Goal: Communication & Community: Answer question/provide support

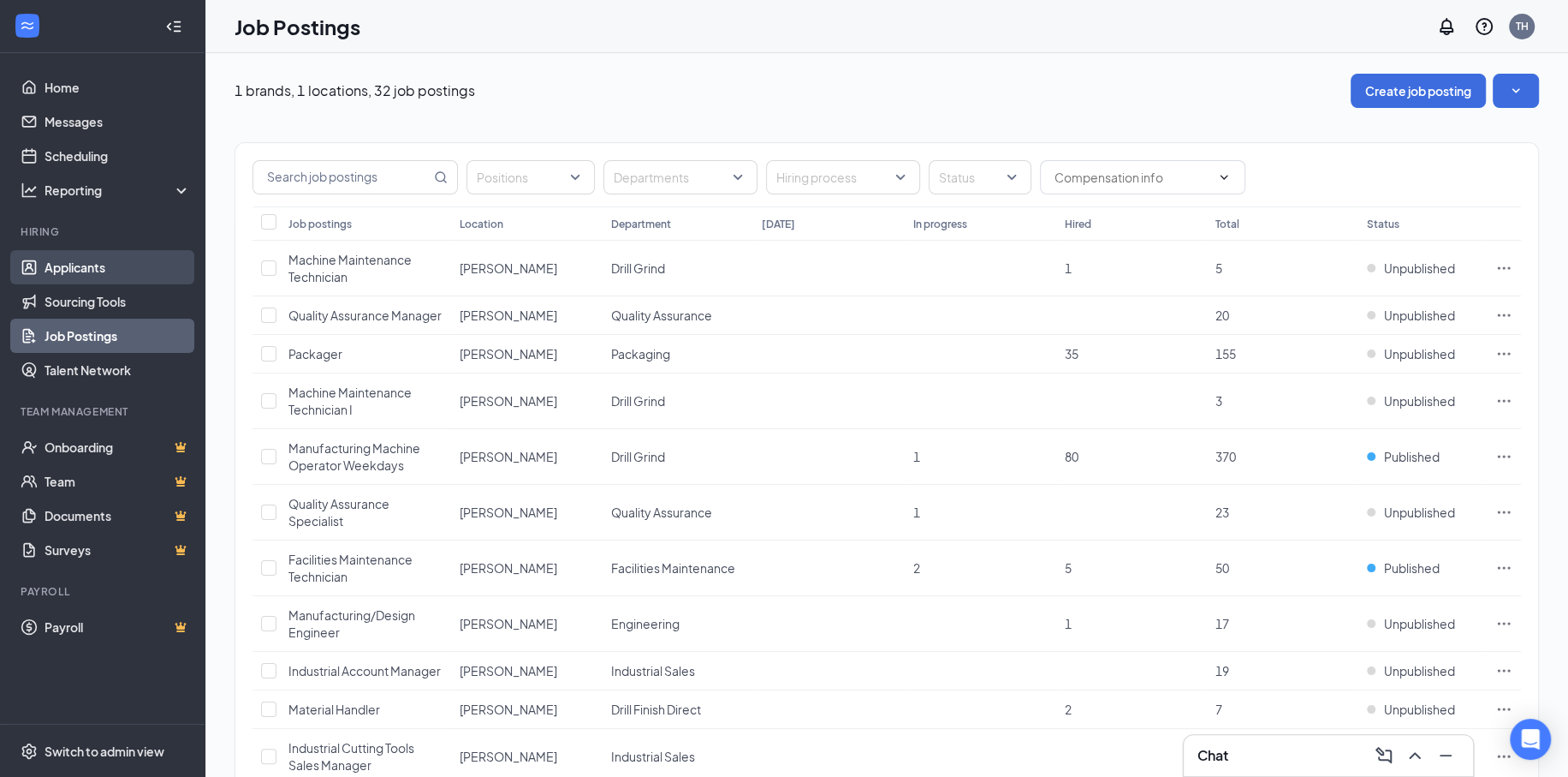
click at [80, 266] on link "Applicants" at bounding box center [118, 268] width 147 height 34
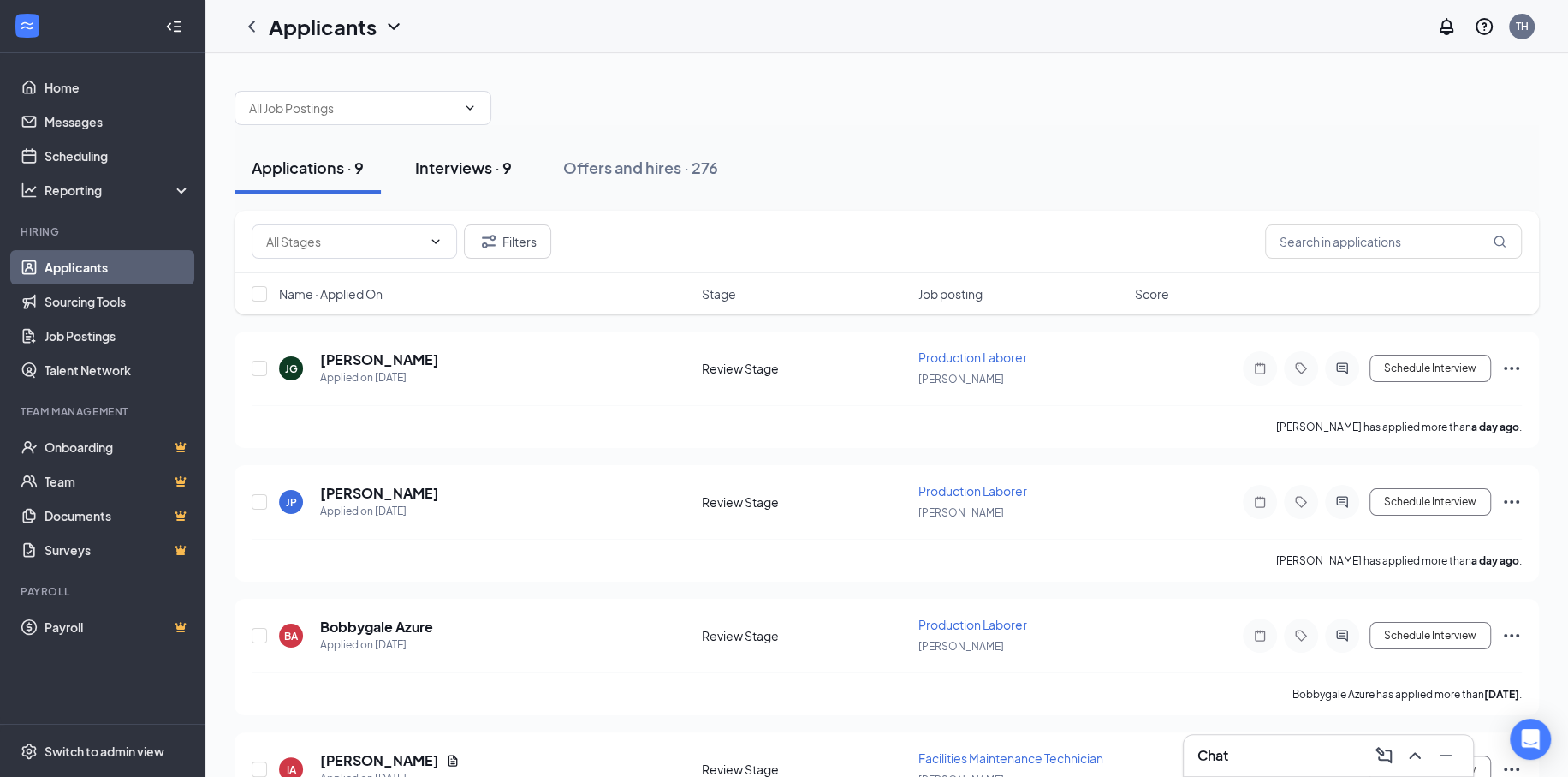
drag, startPoint x: 517, startPoint y: 149, endPoint x: 525, endPoint y: 158, distance: 12.0
click at [525, 158] on button "Interviews · 9" at bounding box center [464, 168] width 131 height 51
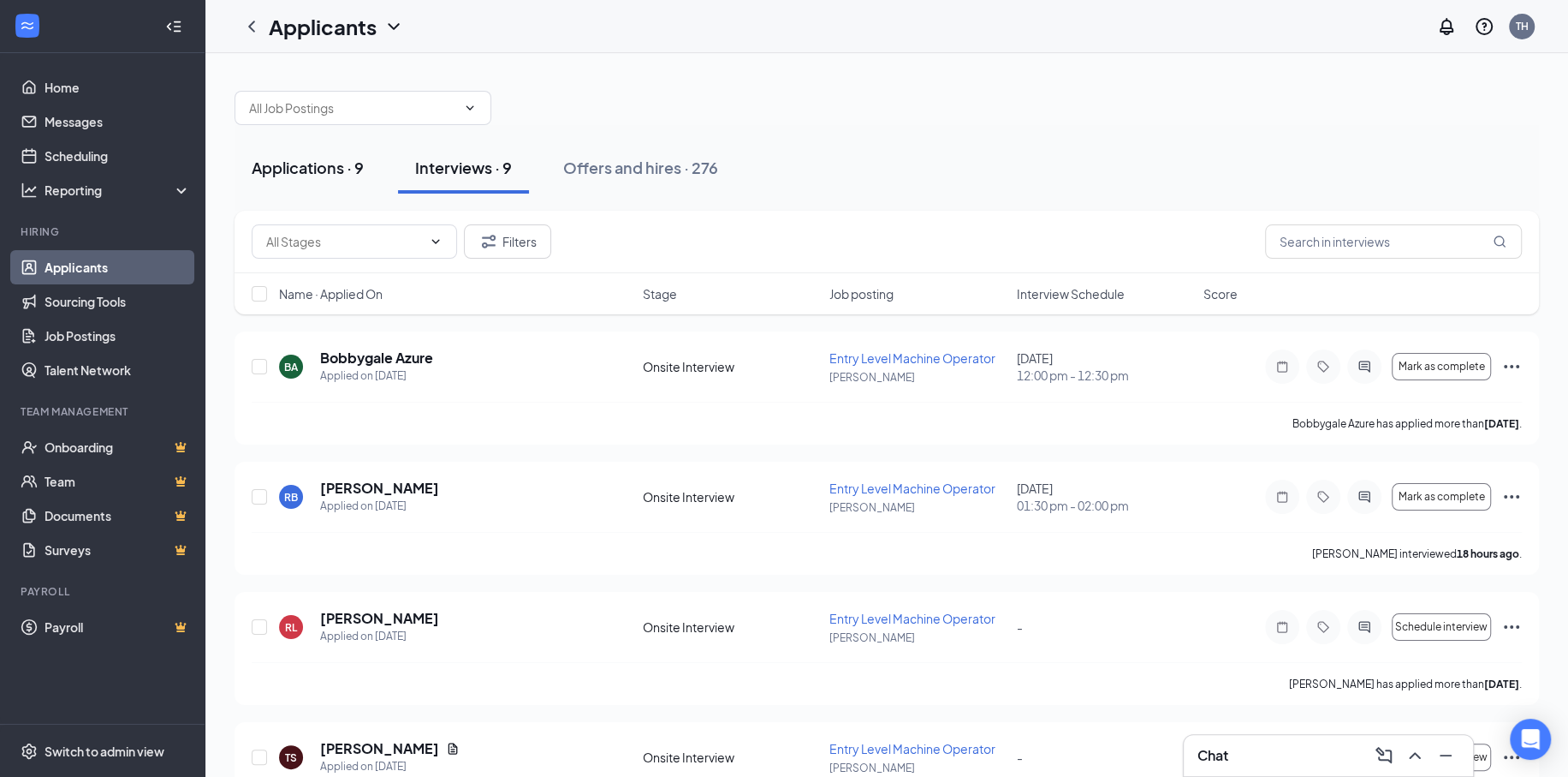
click at [314, 158] on div "Applications · 9" at bounding box center [308, 168] width 112 height 21
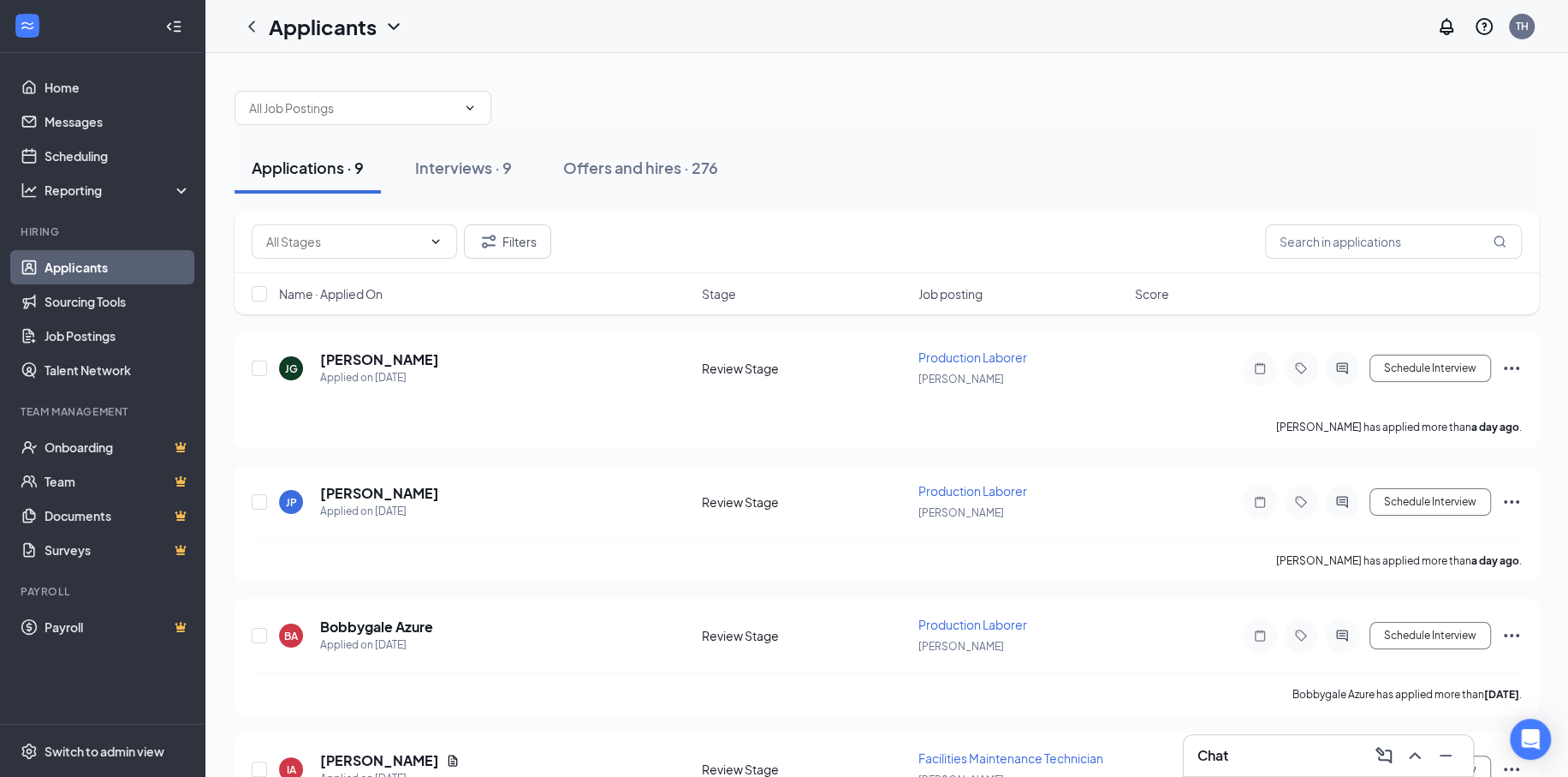
click at [113, 265] on link "Applicants" at bounding box center [118, 268] width 147 height 34
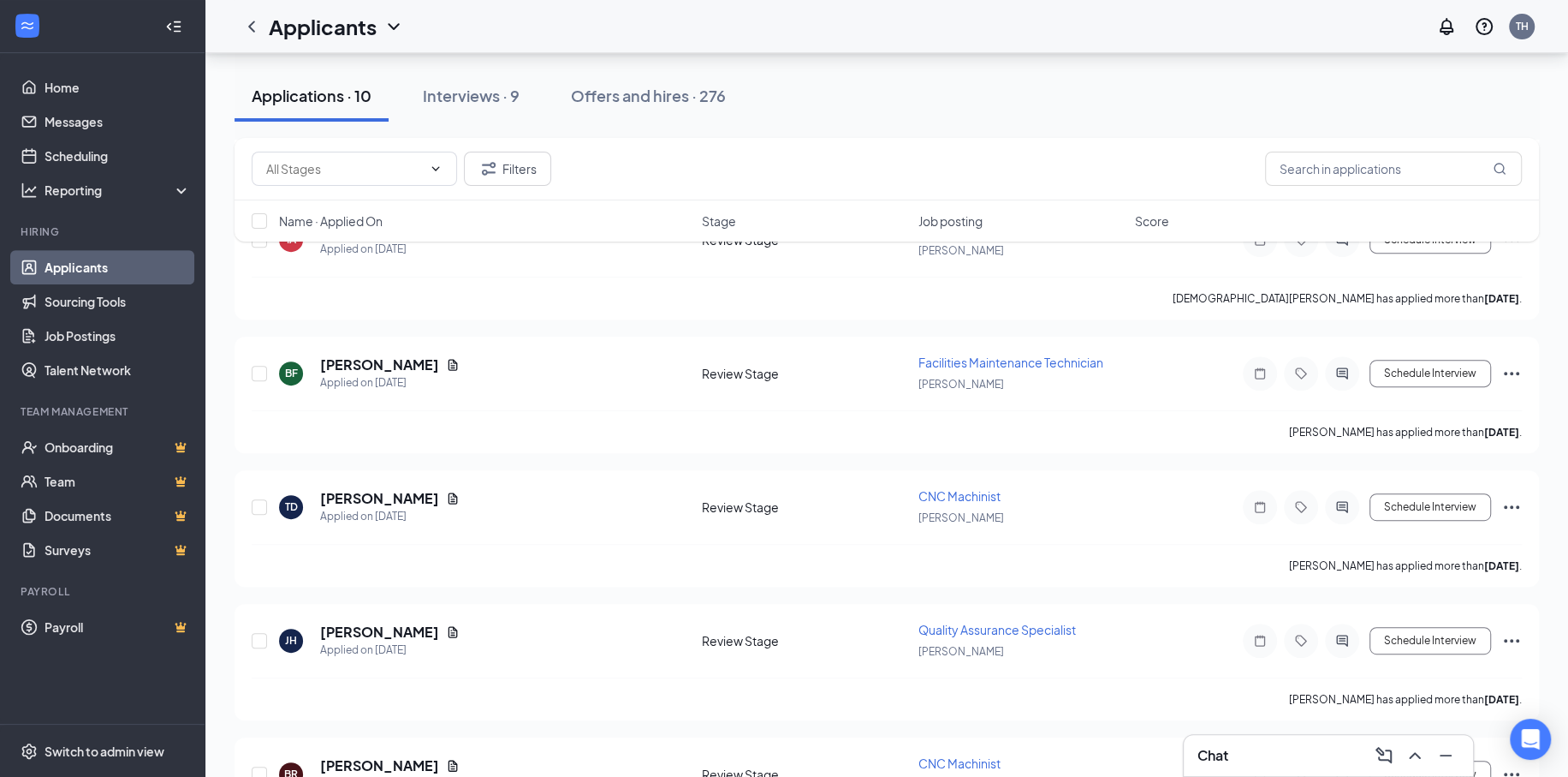
scroll to position [599, 0]
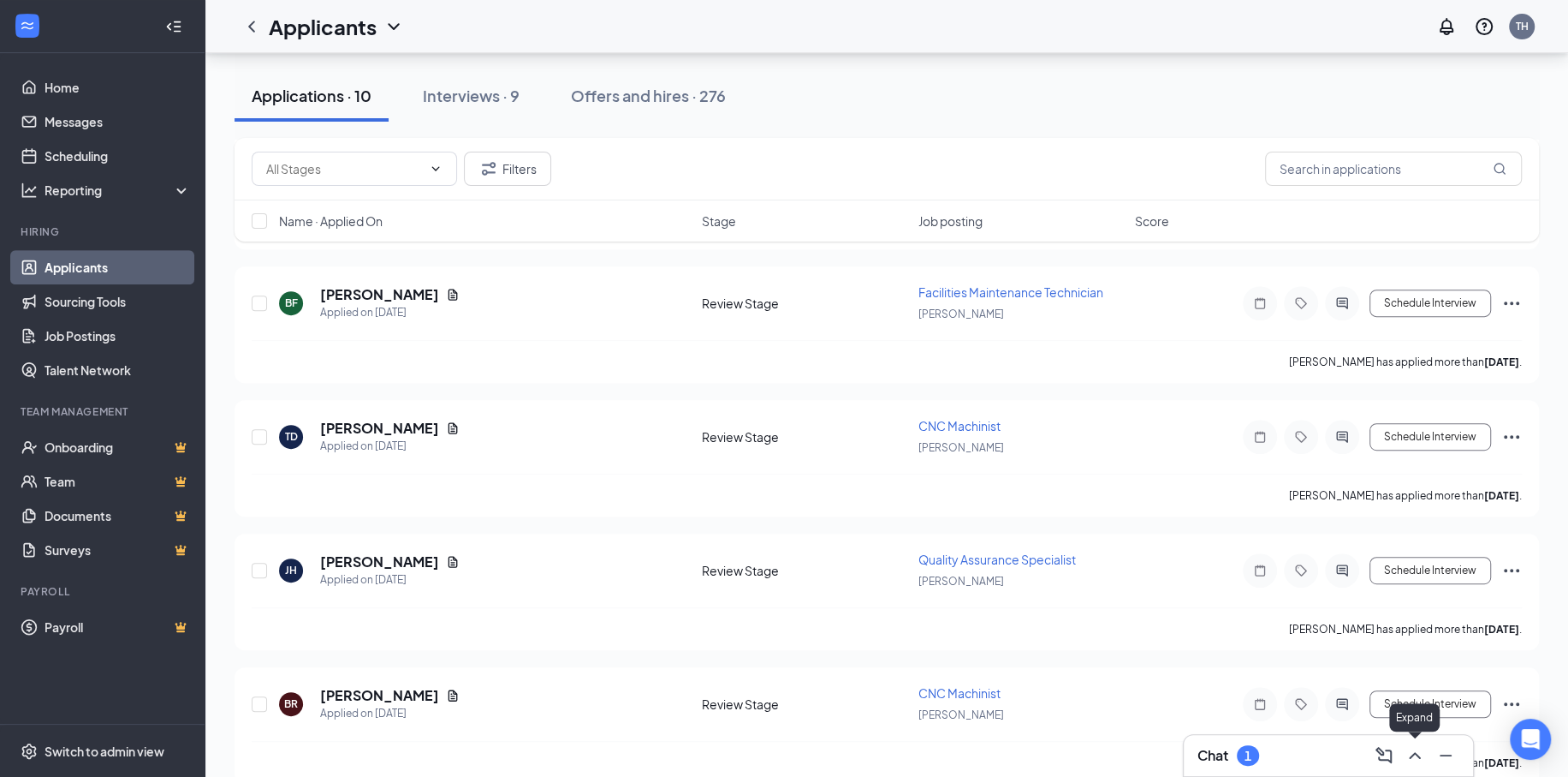
click at [1415, 762] on icon "ChevronUp" at bounding box center [1415, 755] width 21 height 21
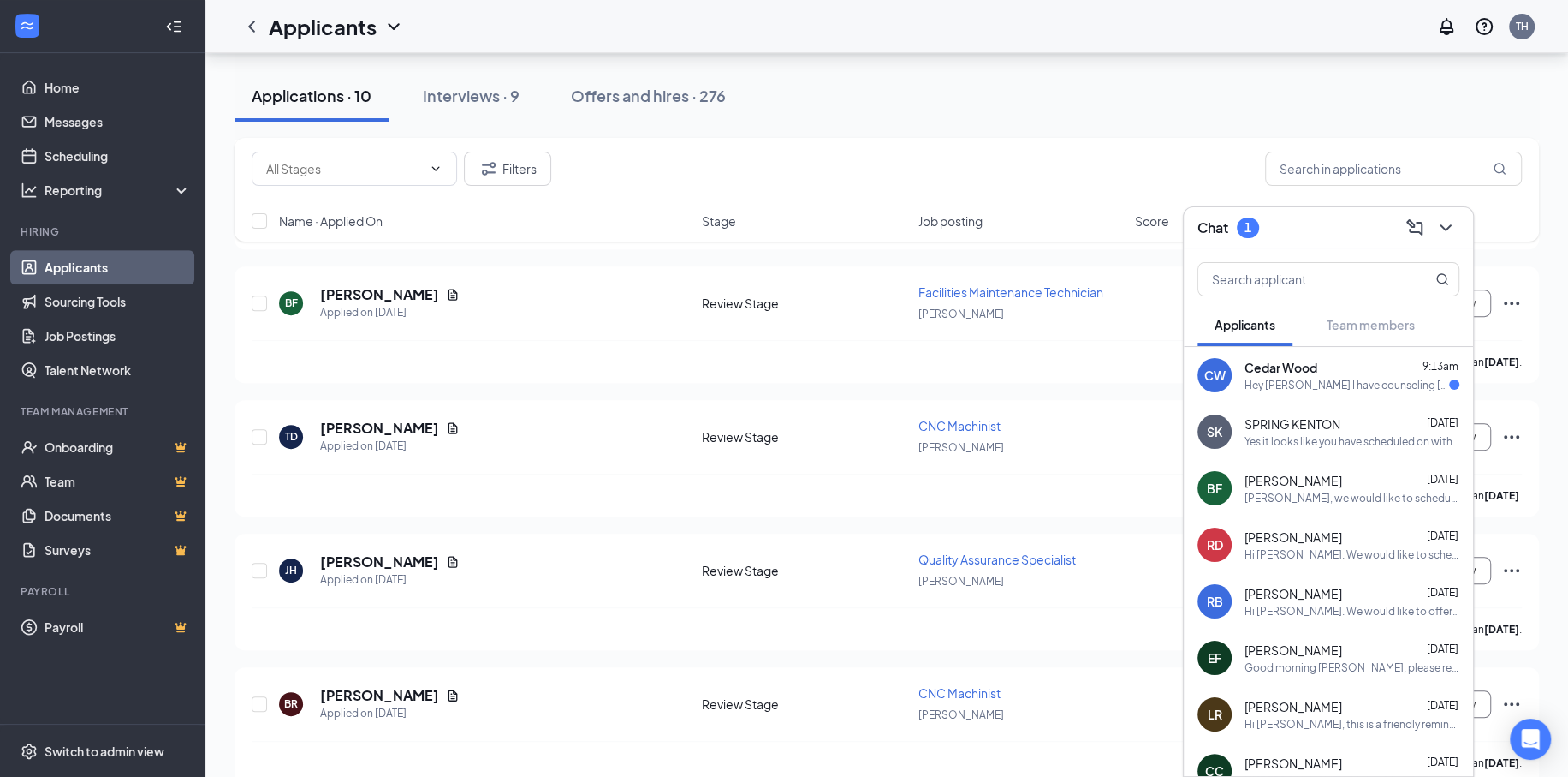
click at [1284, 373] on span "Cedar Wood" at bounding box center [1280, 368] width 72 height 17
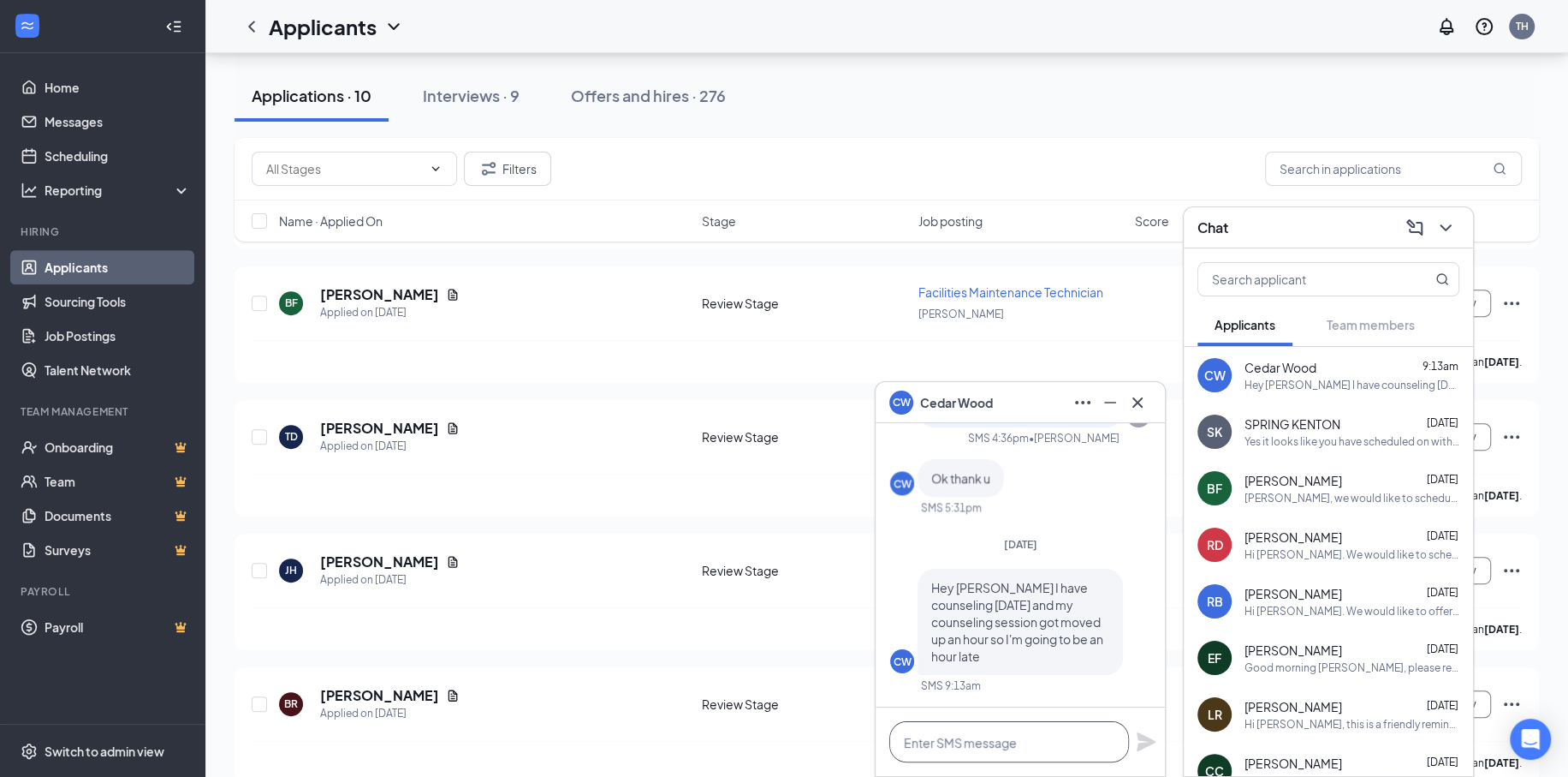
click at [1059, 740] on textarea at bounding box center [1009, 741] width 240 height 41
type textarea "Thank you. I will let them know."
click at [1145, 742] on icon "Plane" at bounding box center [1146, 742] width 19 height 19
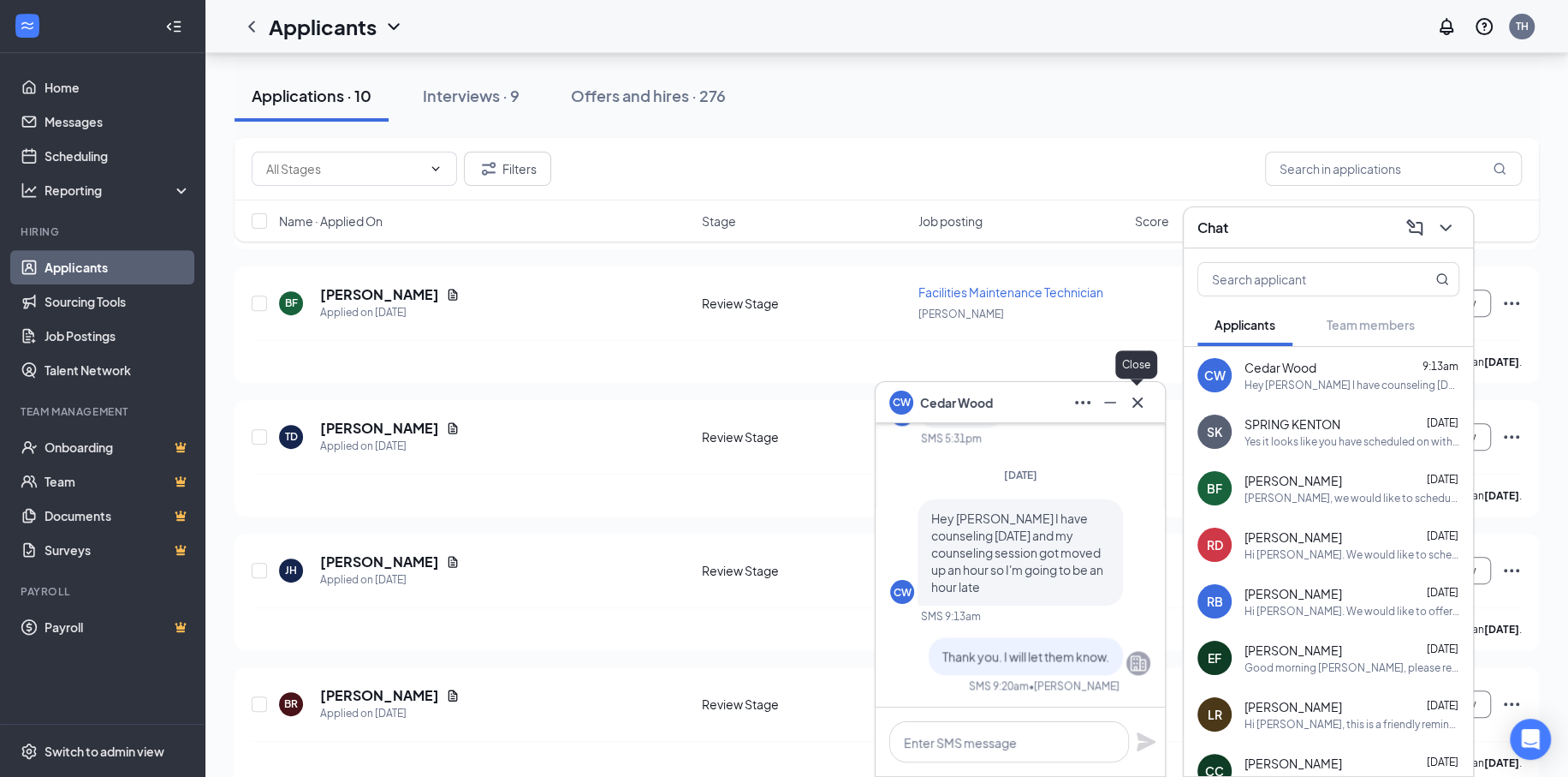
click at [1133, 400] on icon "Cross" at bounding box center [1138, 403] width 21 height 21
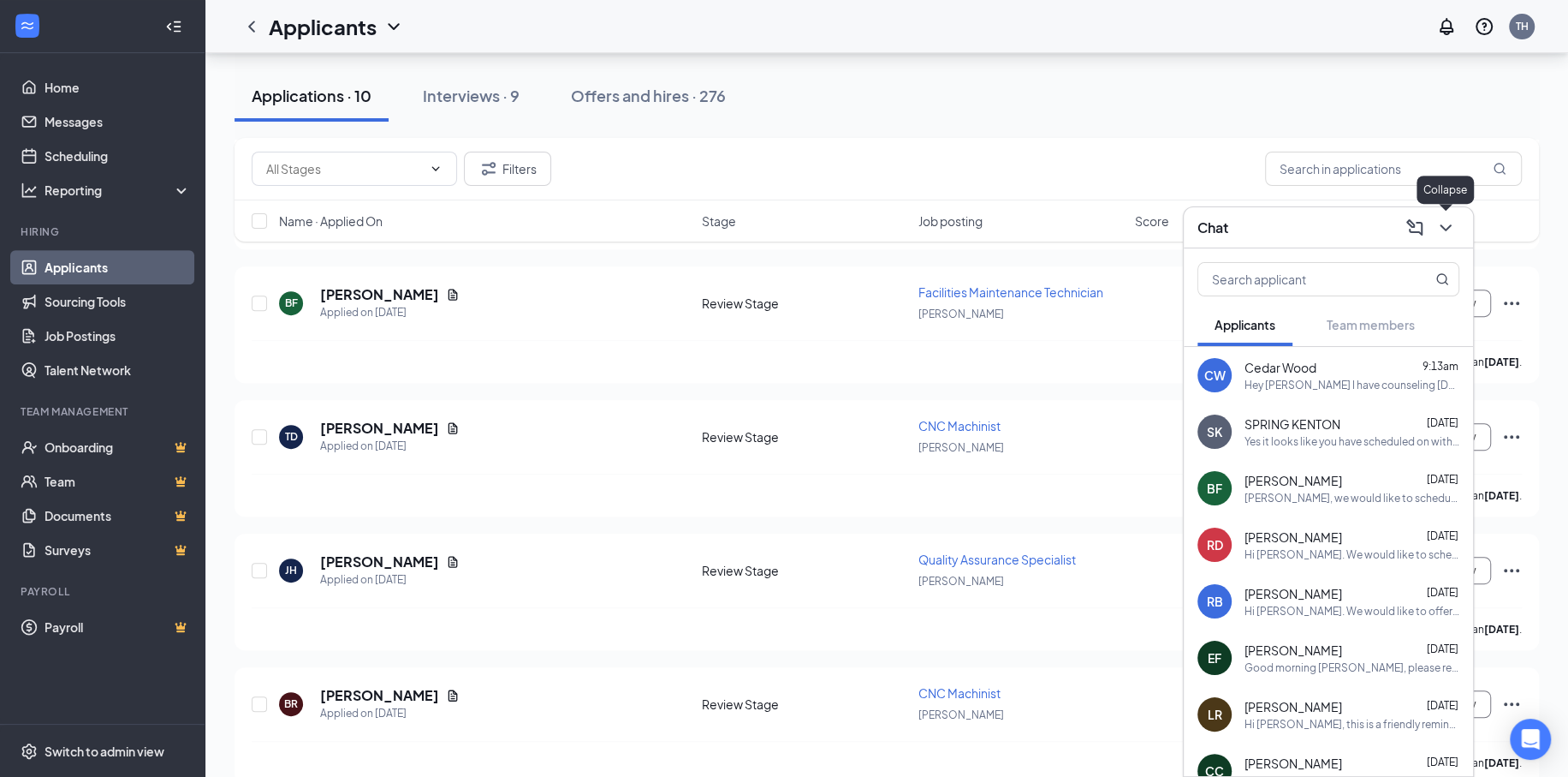
click at [1454, 226] on icon "ChevronDown" at bounding box center [1446, 228] width 21 height 21
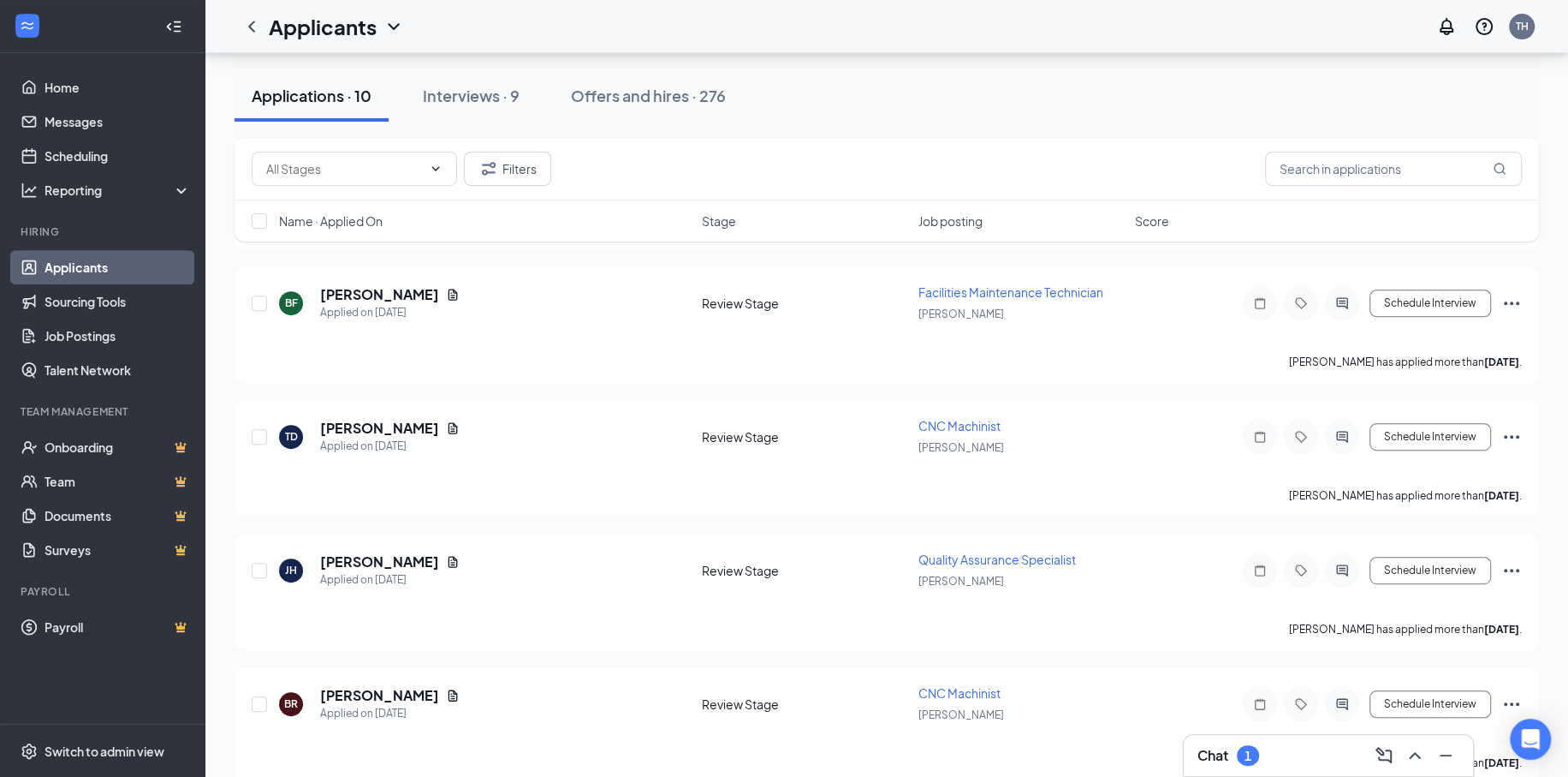
click at [1419, 747] on icon "ChevronUp" at bounding box center [1415, 755] width 21 height 21
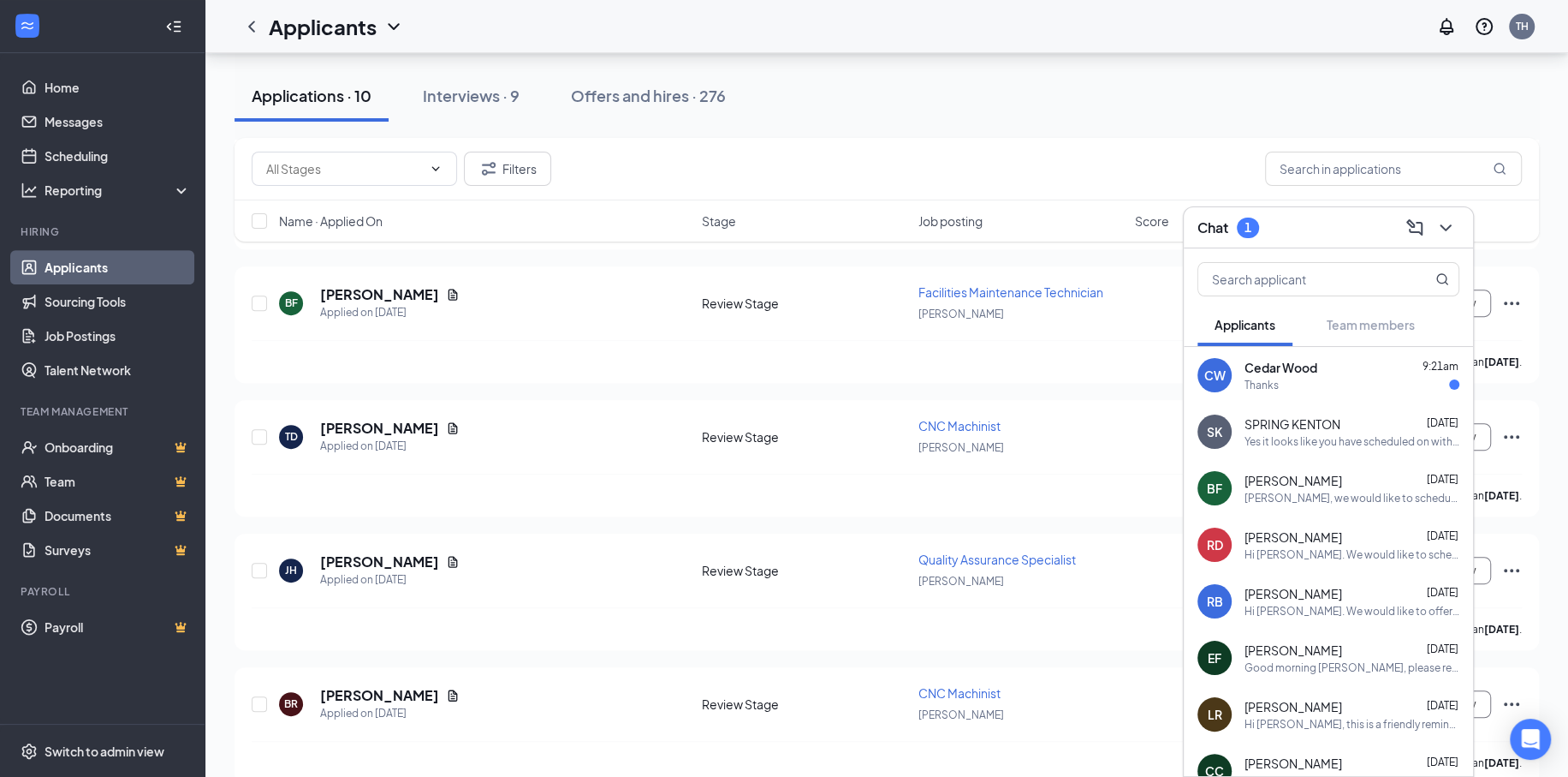
click at [1279, 378] on div "Thanks" at bounding box center [1352, 385] width 215 height 14
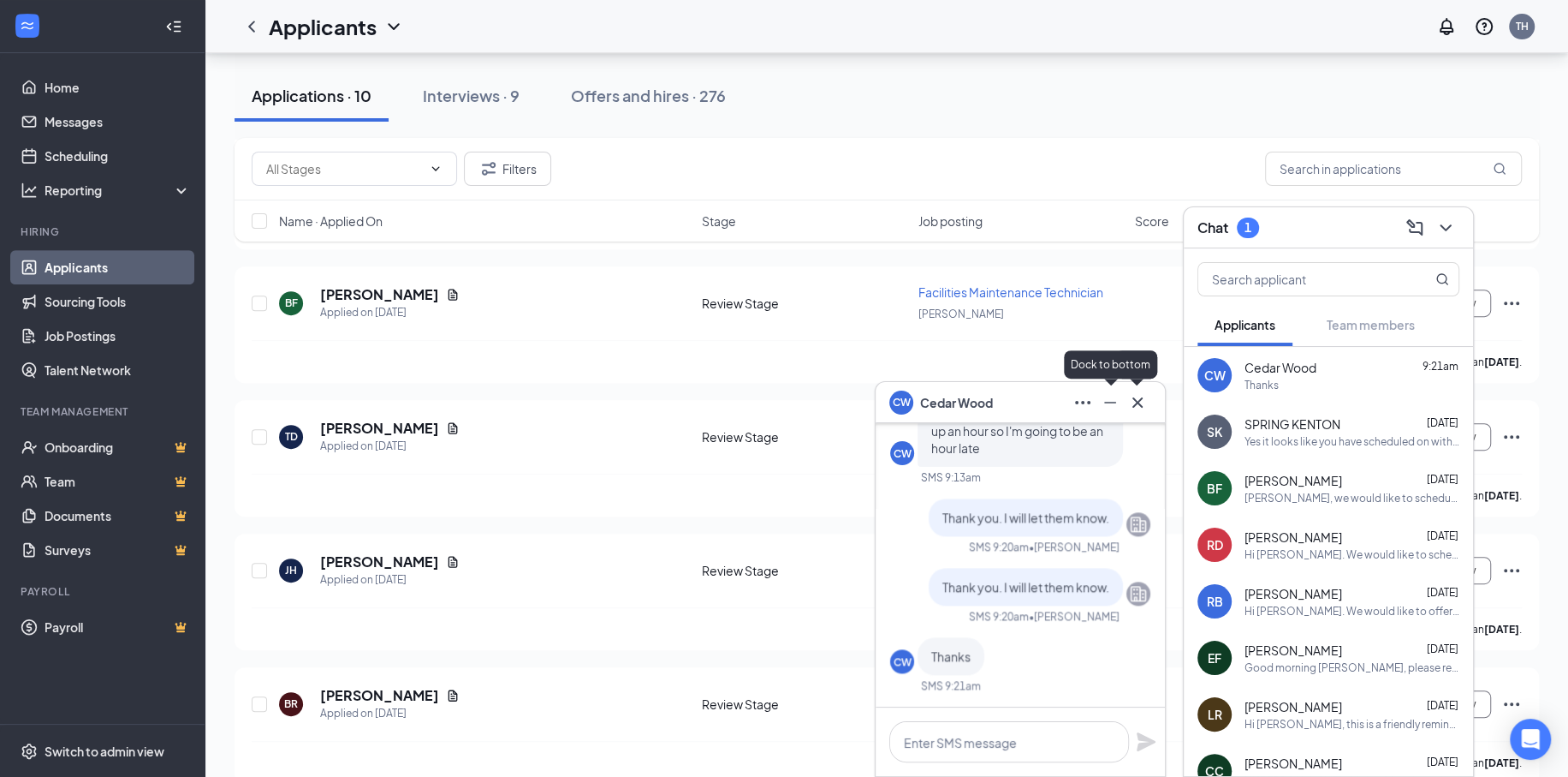
click at [1135, 396] on icon "Cross" at bounding box center [1138, 403] width 21 height 21
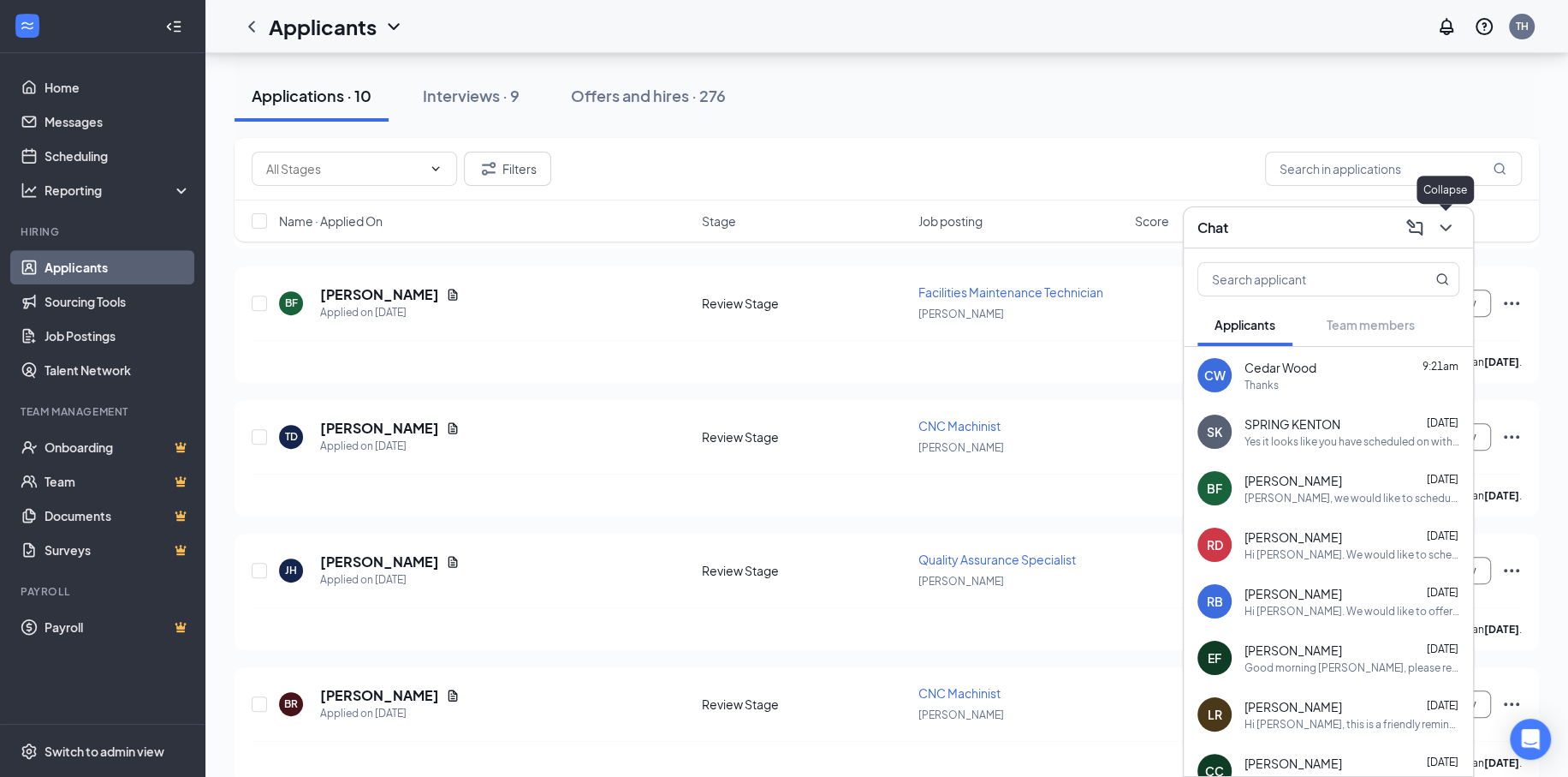
click at [1448, 221] on icon "ChevronDown" at bounding box center [1446, 228] width 21 height 21
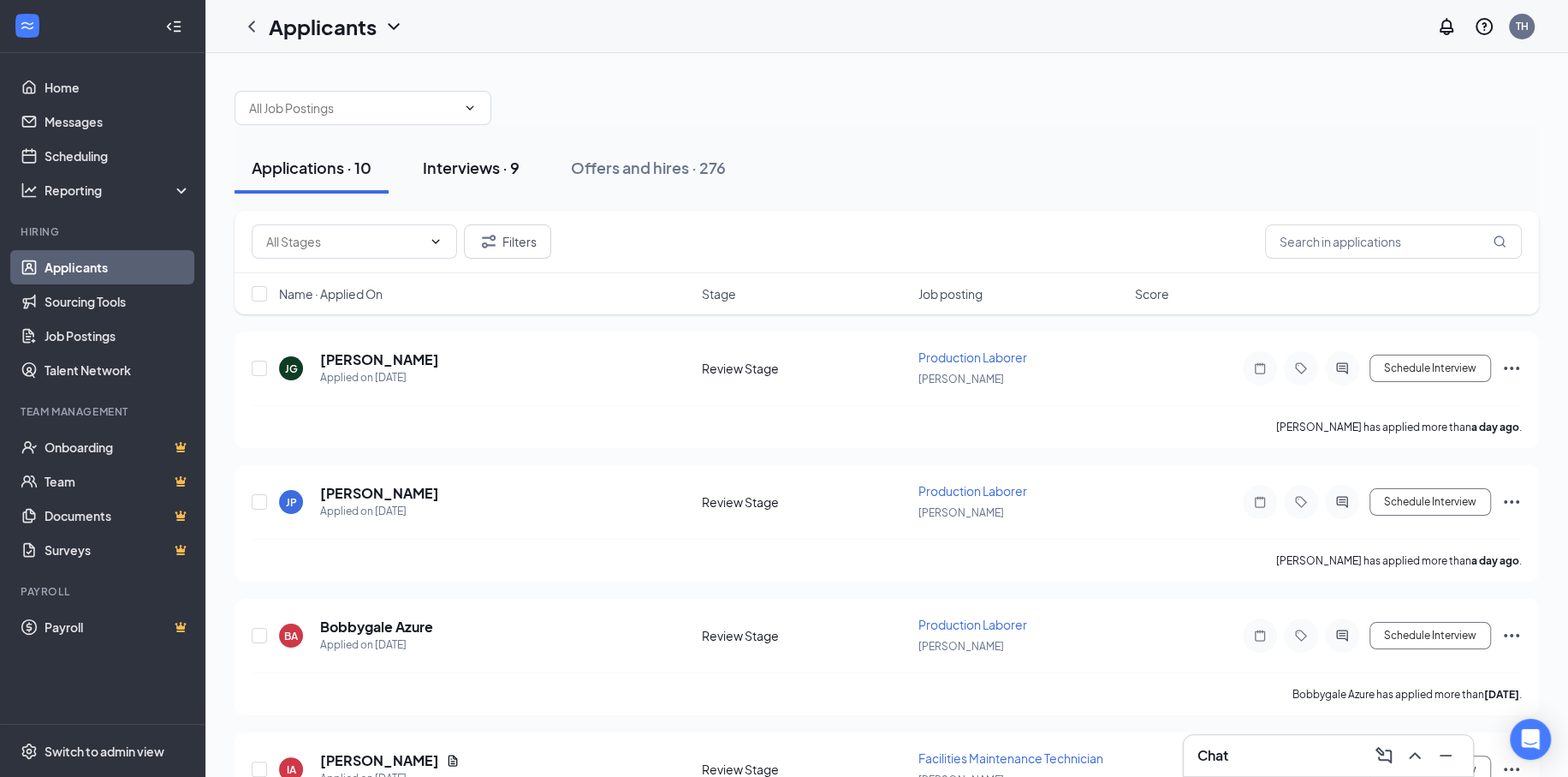
click at [486, 163] on div "Interviews · 9" at bounding box center [471, 168] width 97 height 21
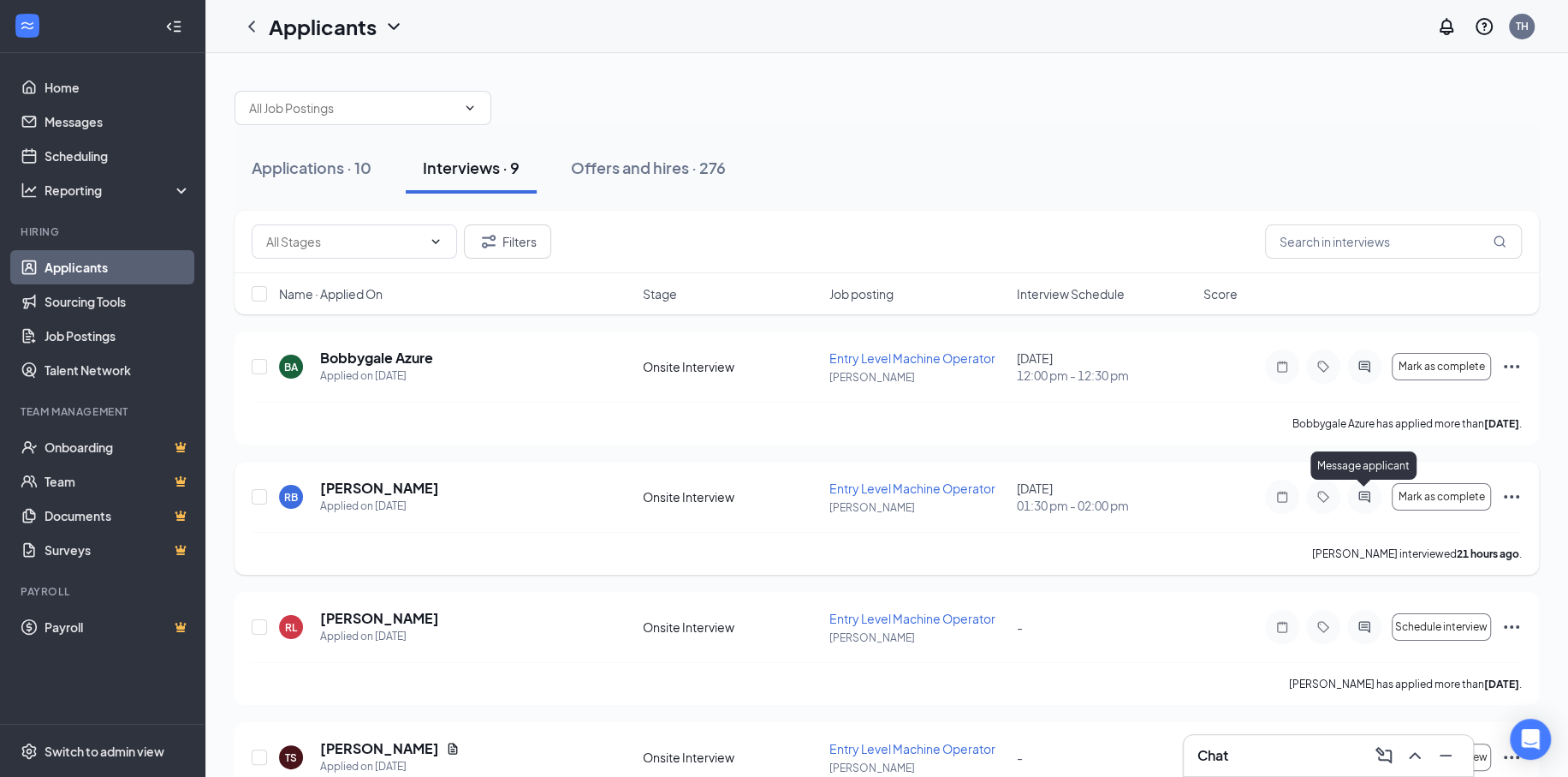
click at [1365, 491] on icon "ActiveChat" at bounding box center [1364, 496] width 21 height 13
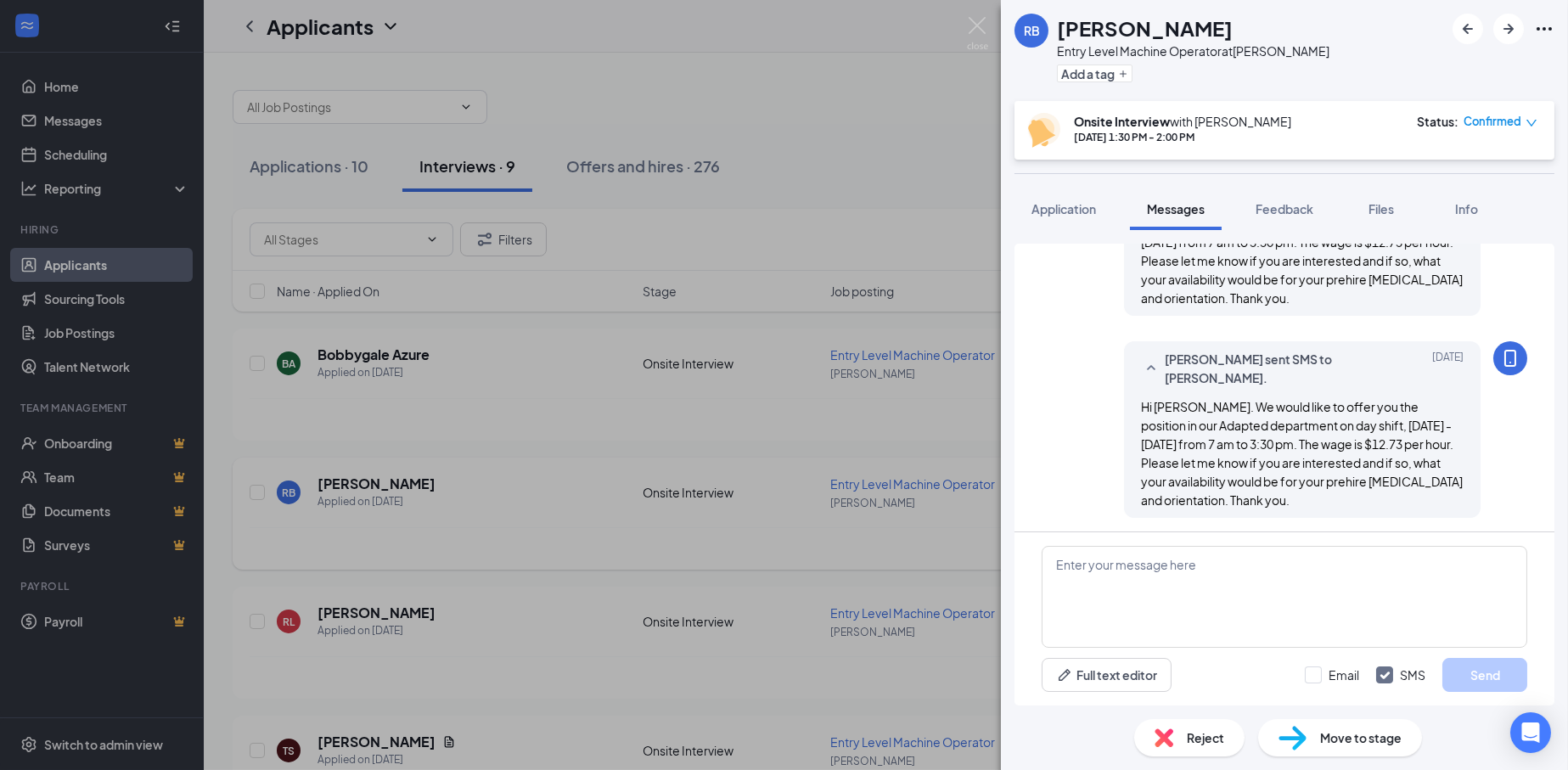
scroll to position [778, 0]
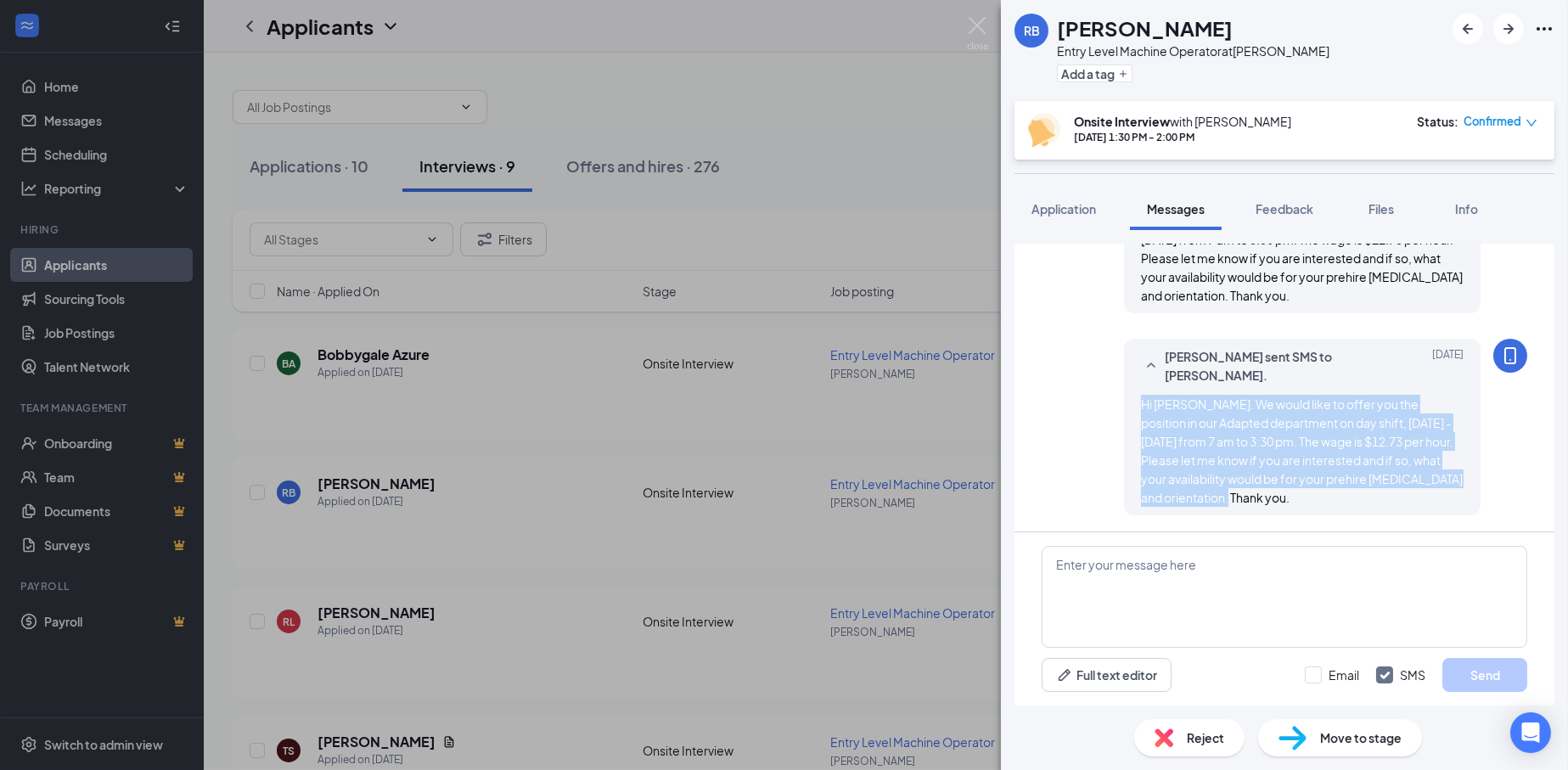
drag, startPoint x: 1130, startPoint y: 399, endPoint x: 1304, endPoint y: 497, distance: 199.7
click at [1304, 497] on div "Hi [PERSON_NAME]. We would like to offer you the position in our Adapted depart…" at bounding box center [1302, 450] width 323 height 112
copy span "Hi [PERSON_NAME]. We would like to offer you the position in our Adapted depart…"
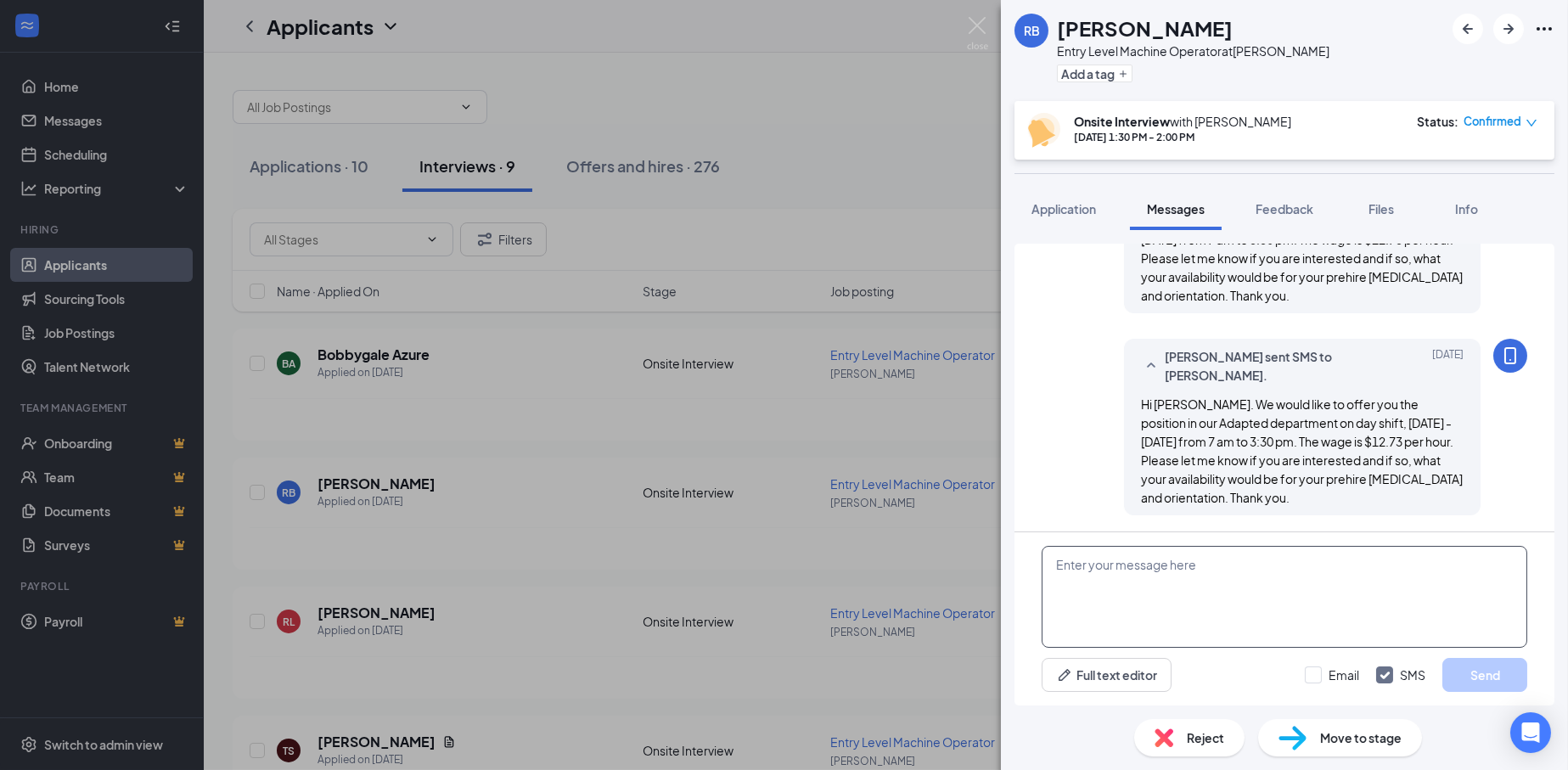
click at [1230, 578] on textarea at bounding box center [1284, 596] width 485 height 102
paste textarea "Hi [PERSON_NAME]. We would like to offer you the position in our Adapted depart…"
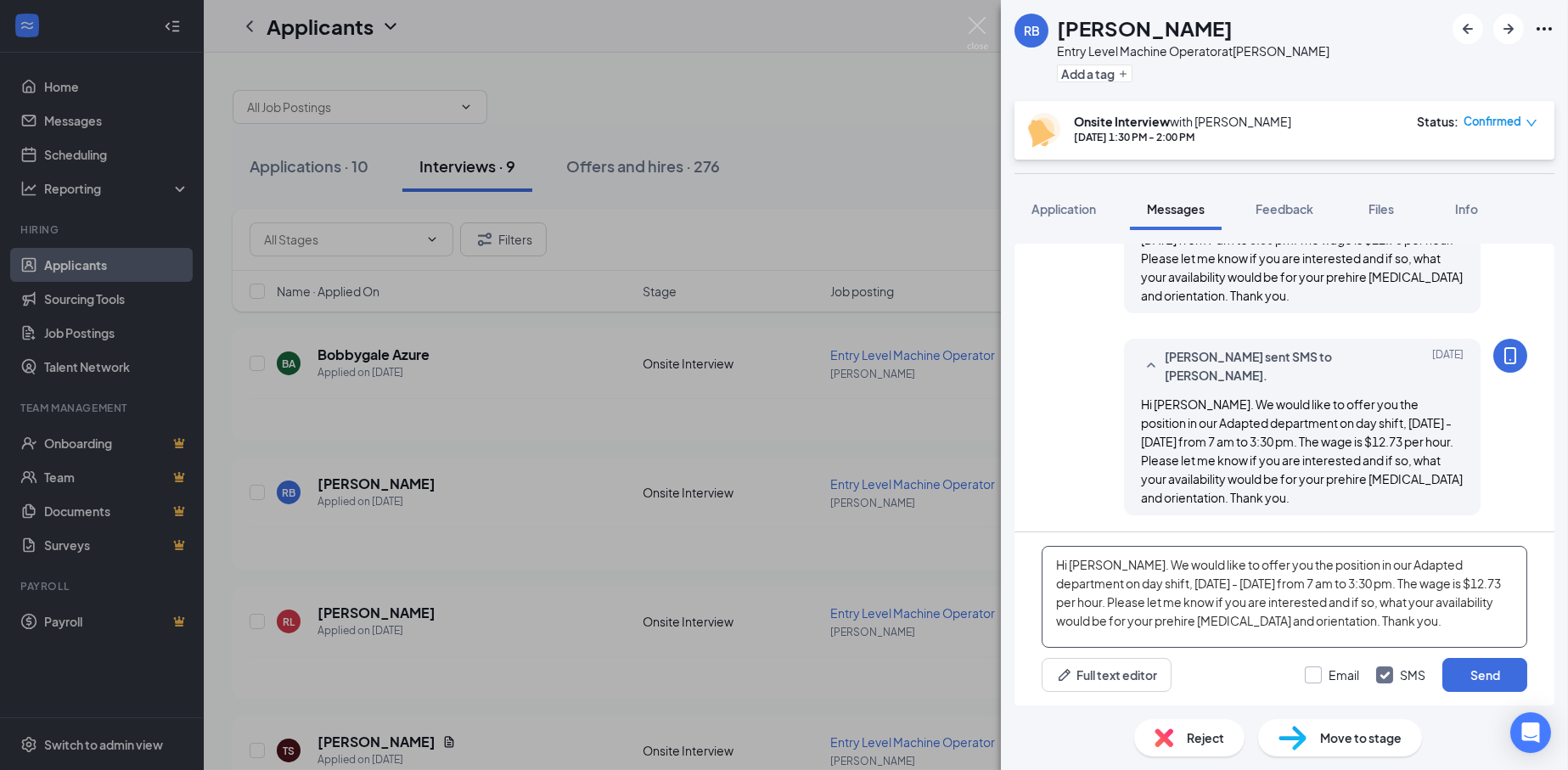
type textarea "Hi [PERSON_NAME]. We would like to offer you the position in our Adapted depart…"
click at [1316, 672] on input "Email" at bounding box center [1332, 675] width 55 height 17
checkbox input "true"
click at [1491, 669] on button "Send" at bounding box center [1485, 675] width 85 height 34
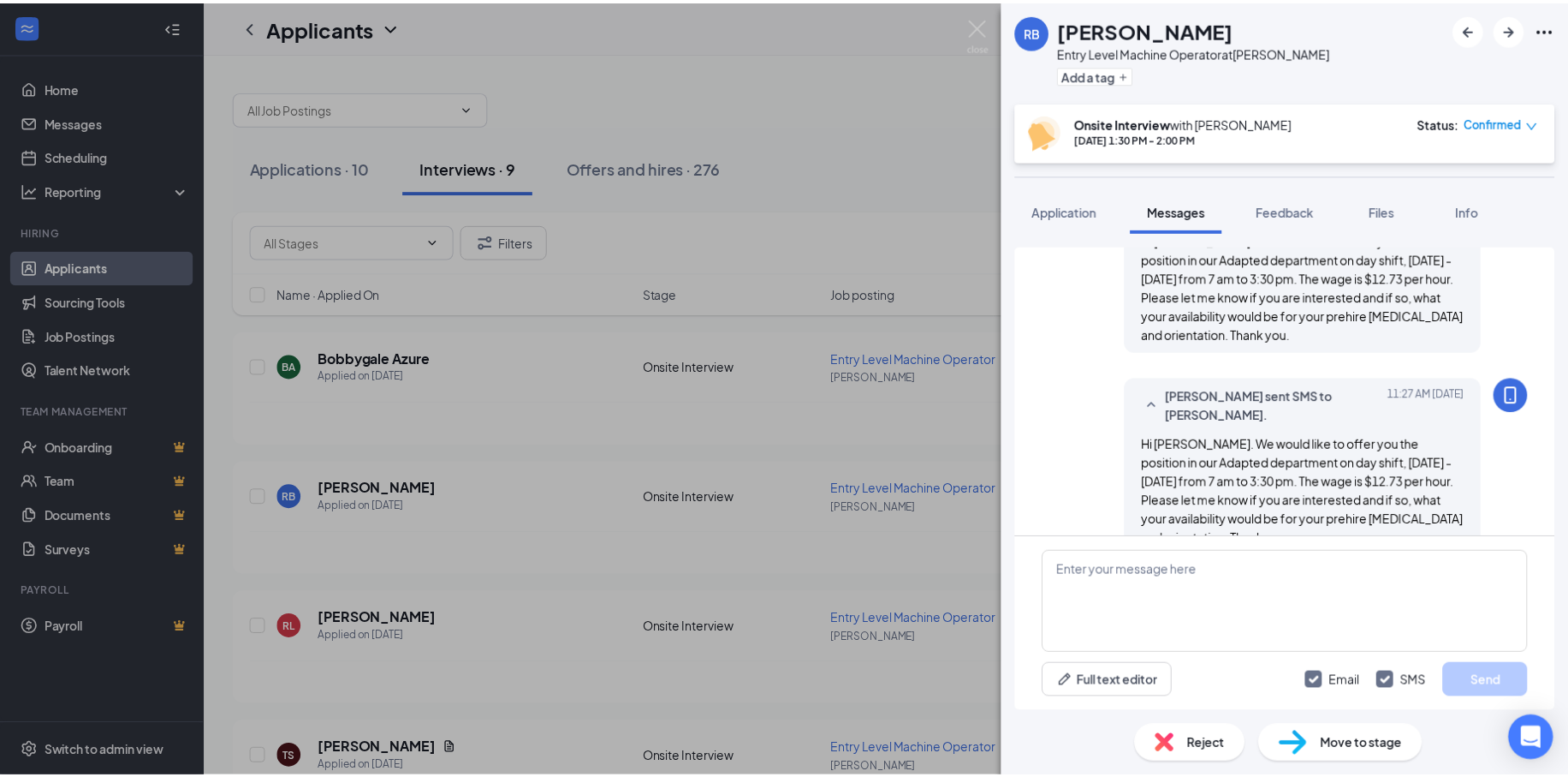
scroll to position [1191, 0]
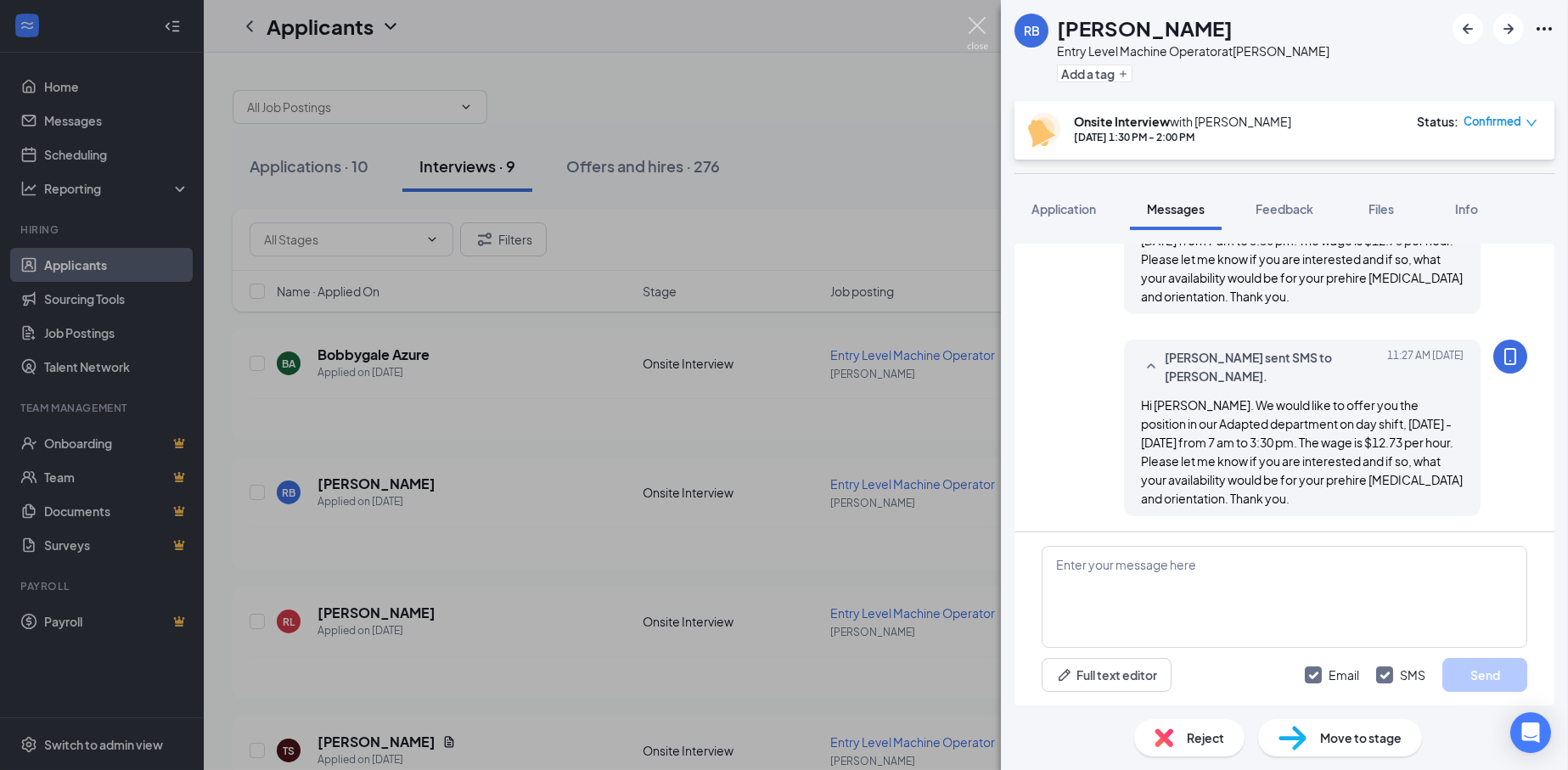
click at [980, 26] on img at bounding box center [977, 33] width 21 height 33
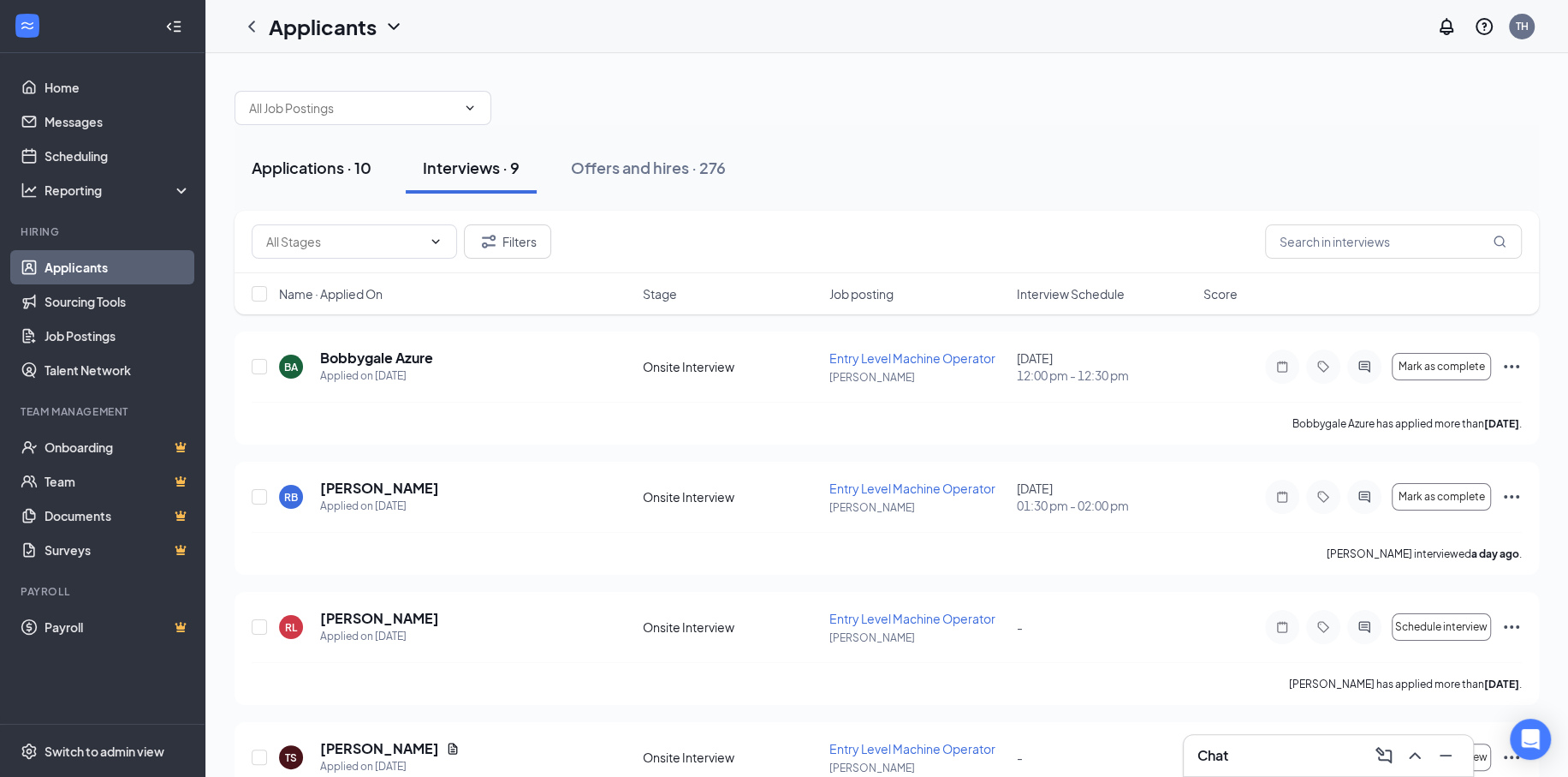
click at [361, 172] on div "Applications · 10" at bounding box center [311, 168] width 120 height 21
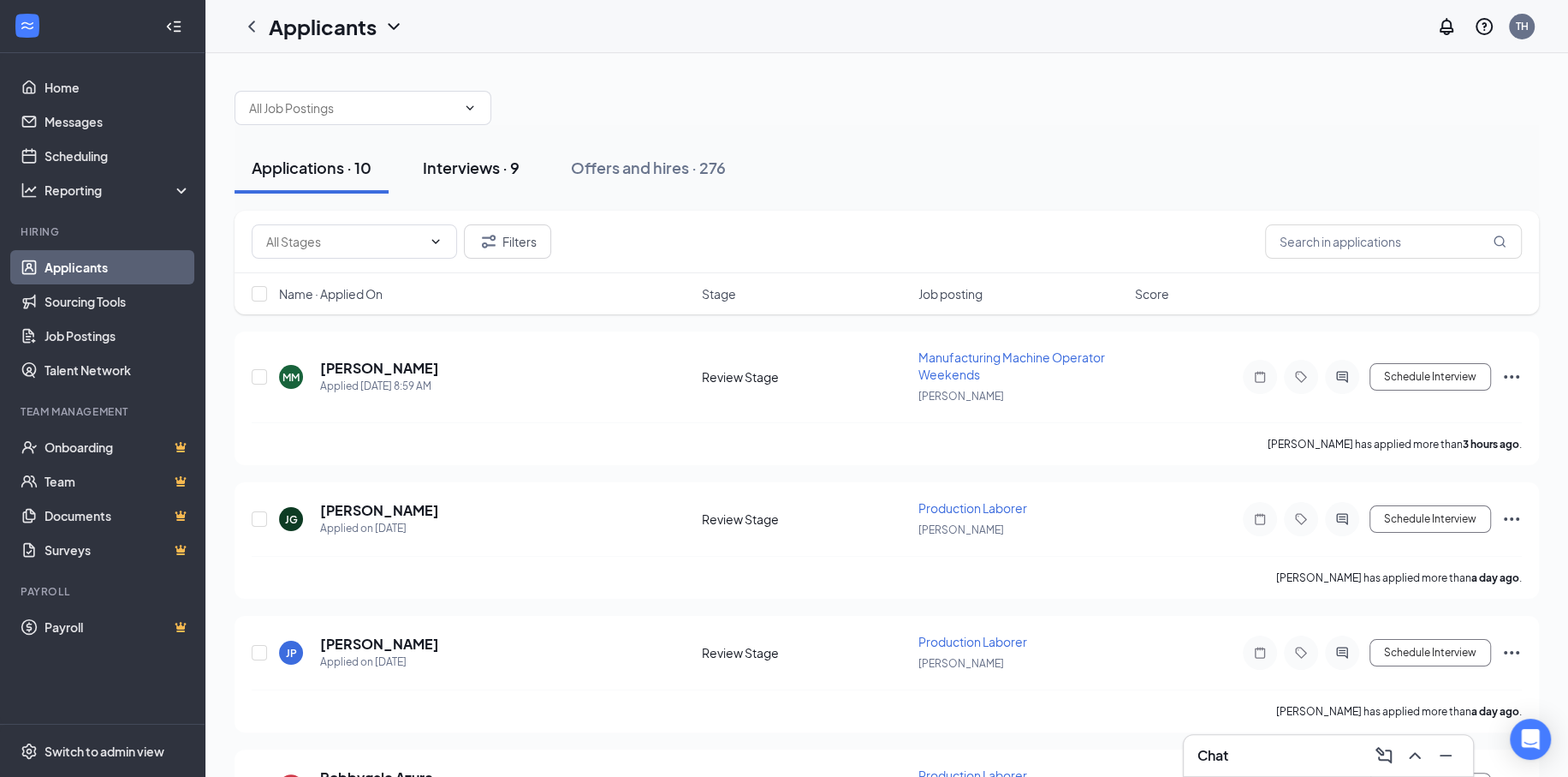
click at [480, 150] on button "Interviews · 9" at bounding box center [471, 168] width 131 height 51
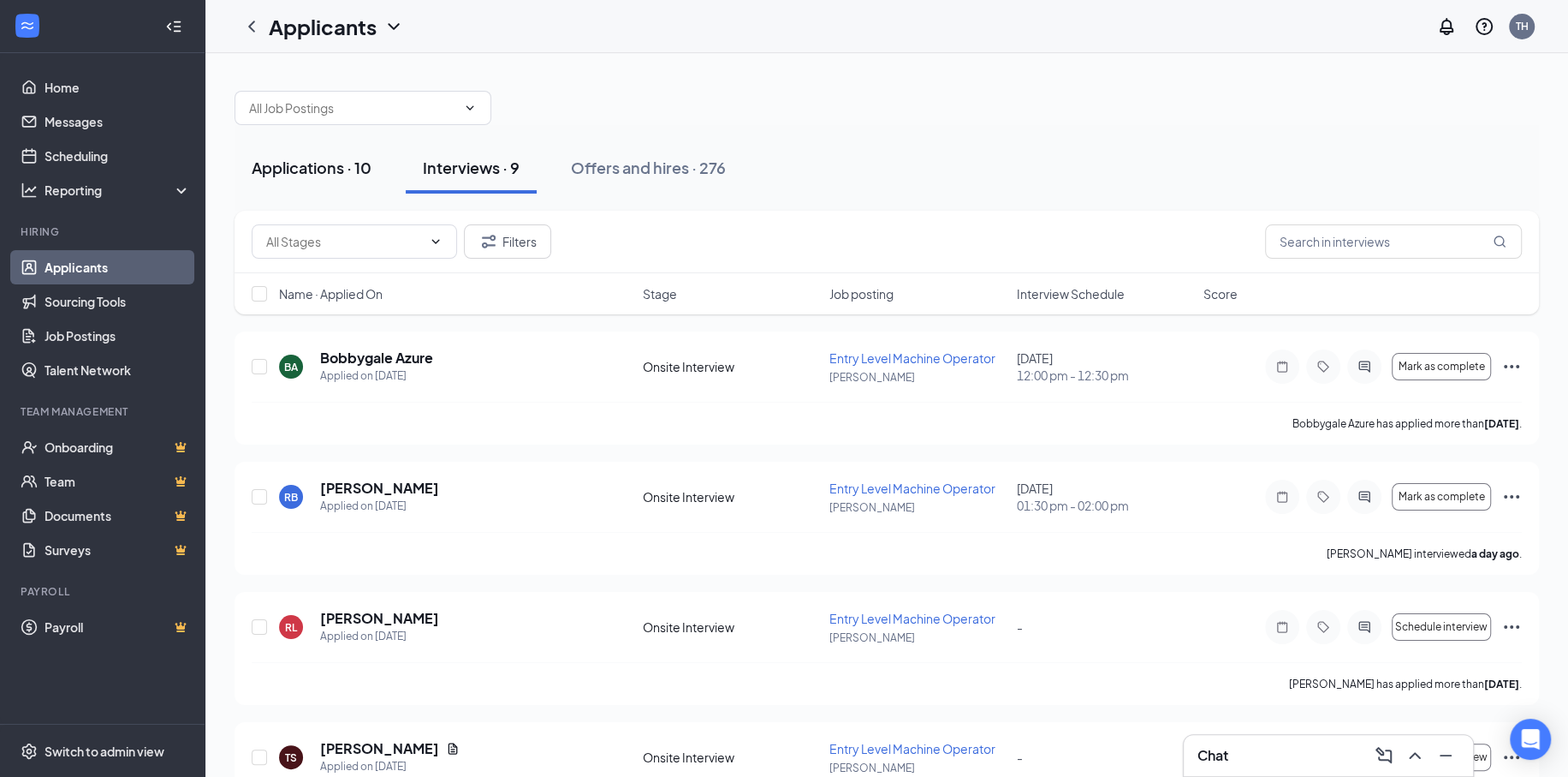
click at [343, 185] on button "Applications · 10" at bounding box center [311, 168] width 154 height 51
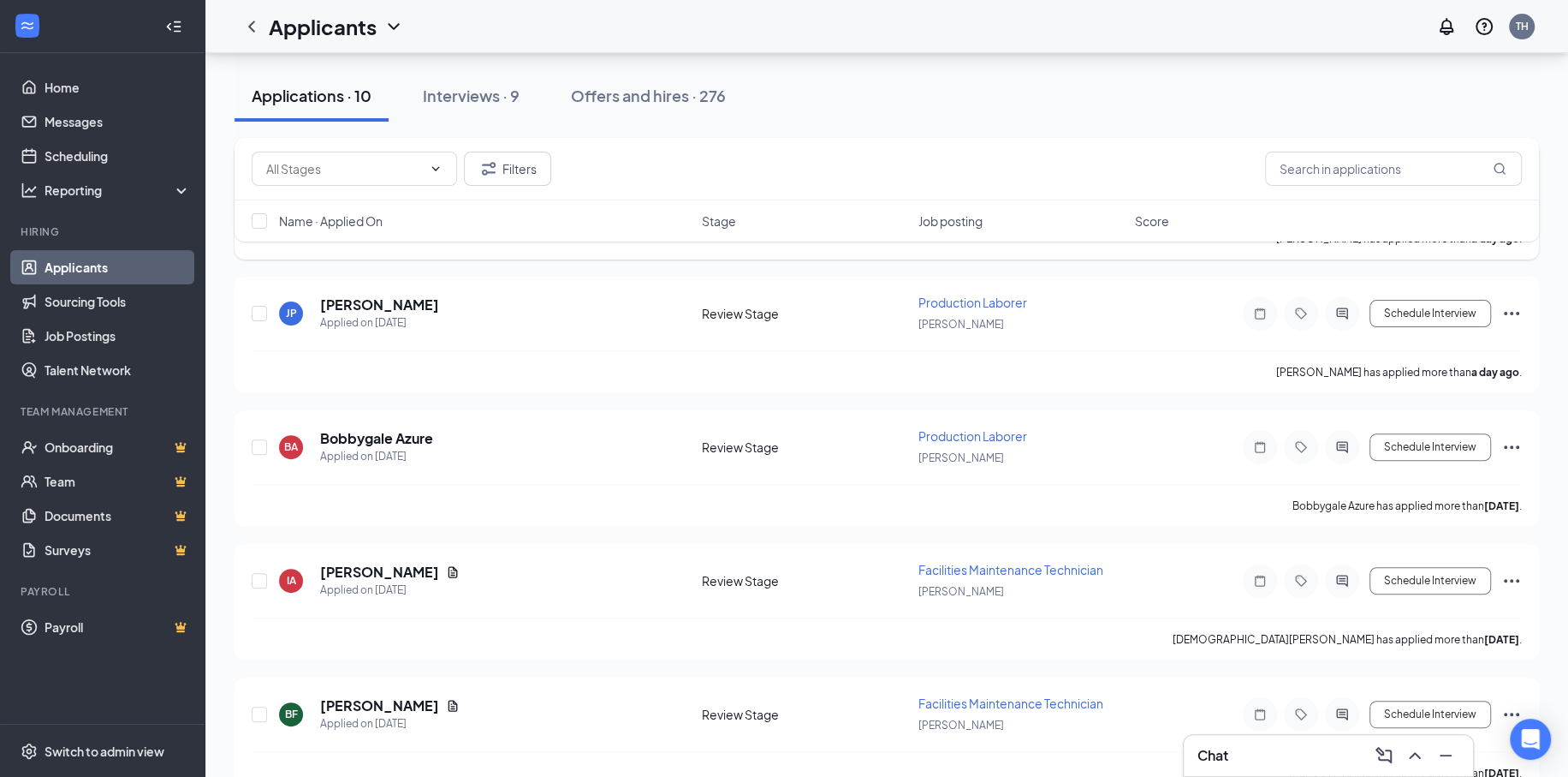
scroll to position [343, 0]
